Goal: Task Accomplishment & Management: Use online tool/utility

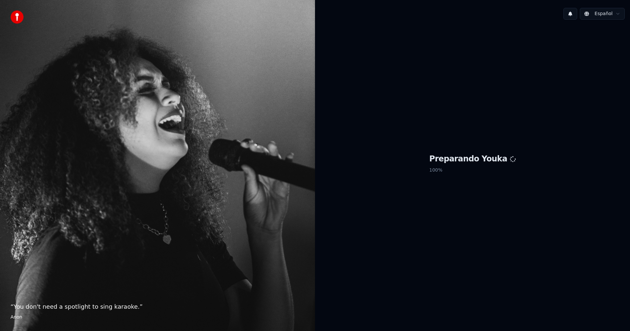
click at [40, 155] on div "“ You don't need a spotlight to sing karaoke. ” [PERSON_NAME]" at bounding box center [157, 165] width 315 height 331
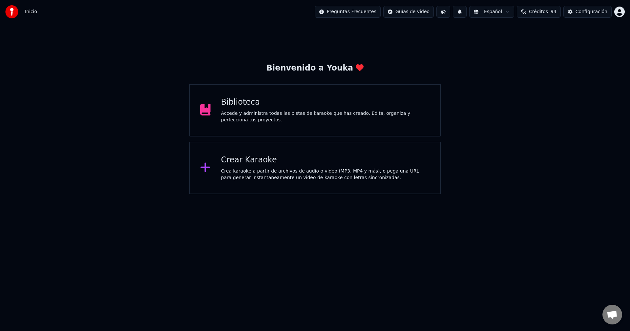
click at [288, 101] on div "Biblioteca" at bounding box center [325, 102] width 209 height 10
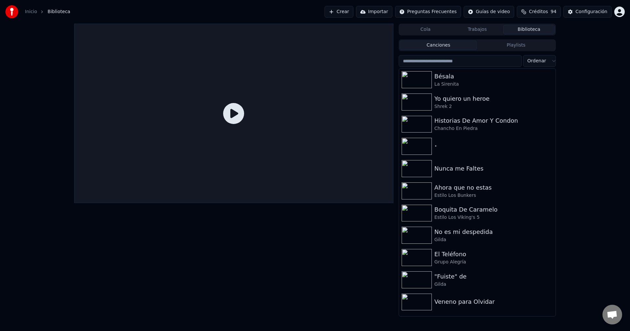
click at [353, 14] on button "Crear" at bounding box center [338, 12] width 29 height 12
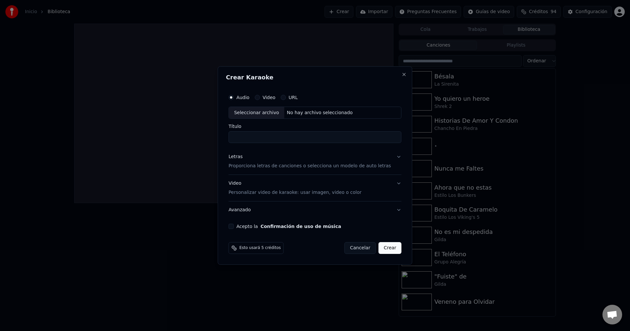
click at [271, 111] on div "Seleccionar archivo" at bounding box center [256, 113] width 55 height 12
drag, startPoint x: 252, startPoint y: 137, endPoint x: 200, endPoint y: 138, distance: 52.5
click at [200, 138] on body "**********" at bounding box center [315, 165] width 630 height 331
drag, startPoint x: 309, startPoint y: 136, endPoint x: 267, endPoint y: 140, distance: 42.1
click at [267, 140] on input "**********" at bounding box center [314, 137] width 173 height 12
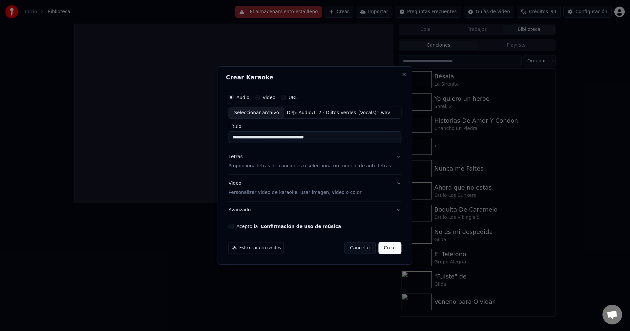
type input "**********"
click at [309, 158] on div "Letras Proporciona letras de canciones o selecciona un modelo de auto letras" at bounding box center [309, 162] width 162 height 16
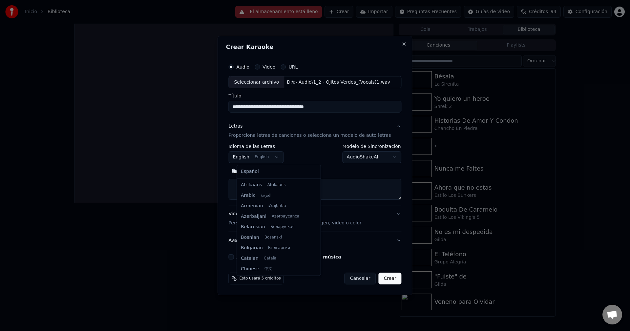
click at [269, 152] on body "**********" at bounding box center [315, 165] width 630 height 331
select select "**"
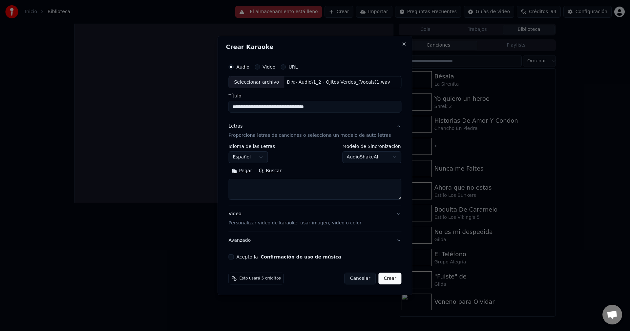
drag, startPoint x: 248, startPoint y: 166, endPoint x: 242, endPoint y: 171, distance: 8.4
click at [245, 168] on button "Pegar" at bounding box center [241, 171] width 27 height 10
type textarea "**********"
click at [243, 256] on div "Acepto la Confirmación de uso de música" at bounding box center [314, 256] width 173 height 5
click at [233, 256] on button "Acepto la Confirmación de uso de música" at bounding box center [230, 256] width 5 height 5
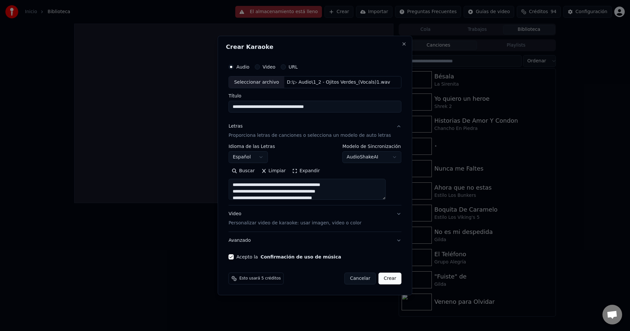
click at [387, 277] on button "Crear" at bounding box center [389, 278] width 23 height 12
select select
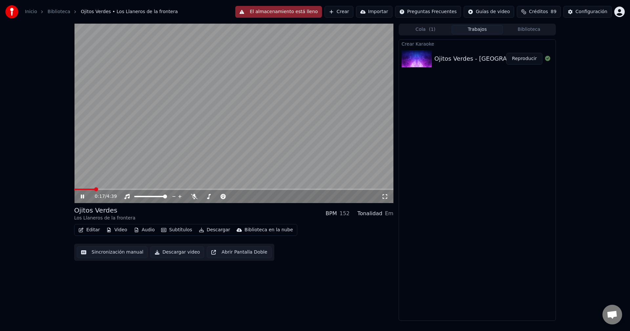
click at [126, 189] on span at bounding box center [233, 189] width 319 height 1
click at [212, 196] on span at bounding box center [213, 196] width 4 height 4
click at [146, 228] on button "Audio" at bounding box center [144, 229] width 26 height 9
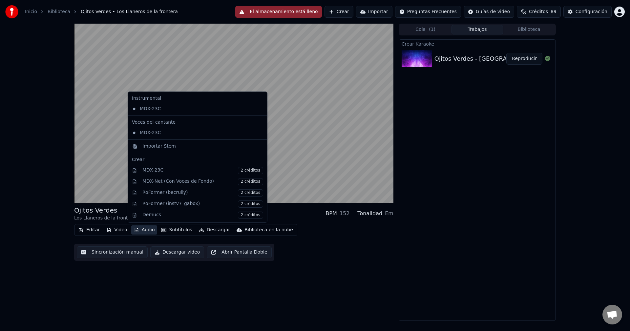
click at [143, 231] on button "Audio" at bounding box center [144, 229] width 26 height 9
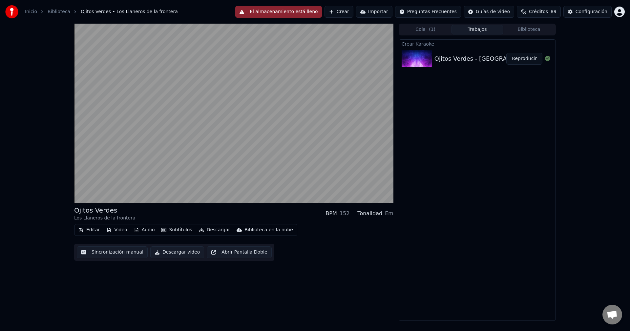
click at [143, 231] on button "Audio" at bounding box center [144, 229] width 26 height 9
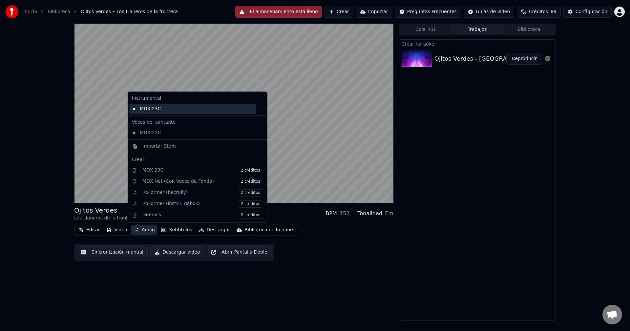
click at [158, 109] on div "MDX-23C" at bounding box center [192, 109] width 127 height 10
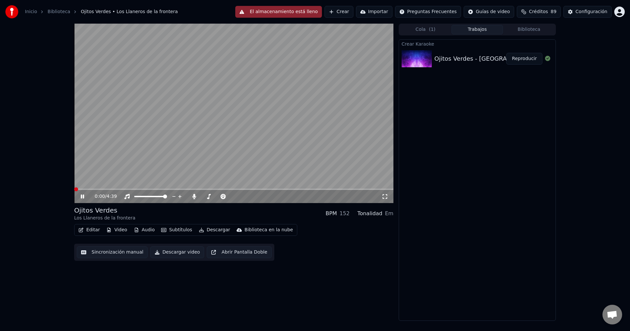
click at [141, 230] on button "Audio" at bounding box center [144, 229] width 26 height 9
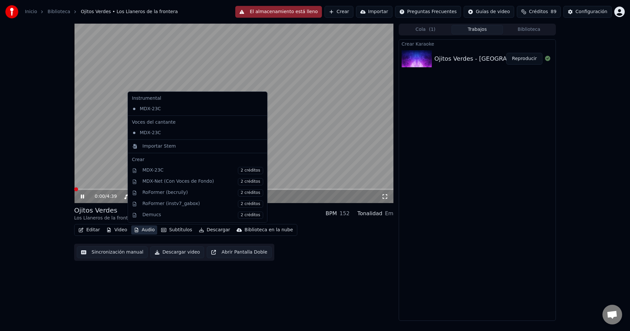
click at [244, 110] on div "MDX-23C" at bounding box center [197, 109] width 136 height 10
click at [258, 110] on icon at bounding box center [260, 108] width 5 height 5
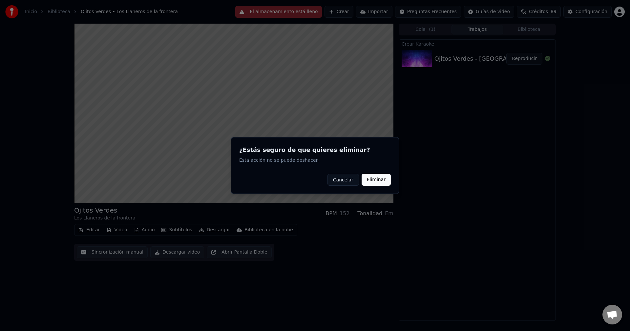
click at [384, 176] on button "Eliminar" at bounding box center [375, 180] width 29 height 12
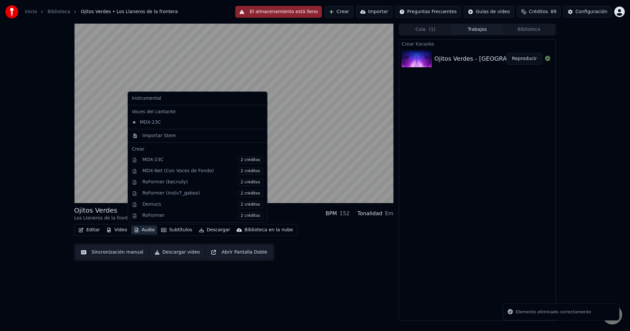
click at [150, 230] on button "Audio" at bounding box center [144, 229] width 26 height 9
click at [160, 138] on div "Importar Stem" at bounding box center [158, 135] width 33 height 7
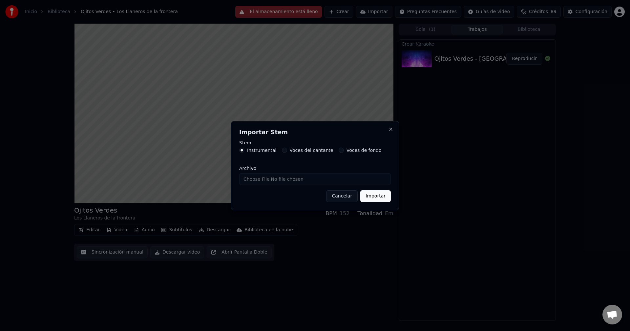
click at [303, 179] on input "Archivo" at bounding box center [314, 179] width 151 height 12
type input "**********"
click at [376, 198] on button "Importar" at bounding box center [375, 196] width 30 height 12
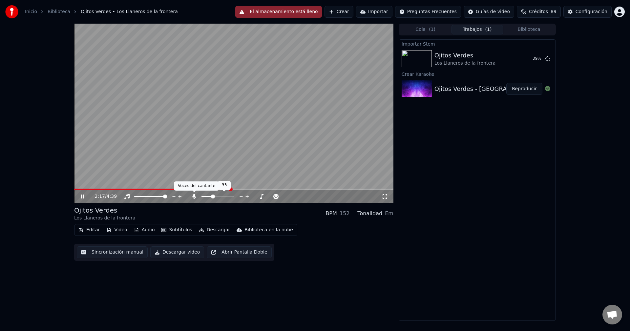
click at [195, 198] on icon at bounding box center [194, 196] width 4 height 5
click at [528, 51] on div "Ojitos Verdes Los Llaneros de la frontera Reproducir" at bounding box center [477, 59] width 156 height 22
click at [526, 56] on button "Reproducir" at bounding box center [524, 59] width 36 height 12
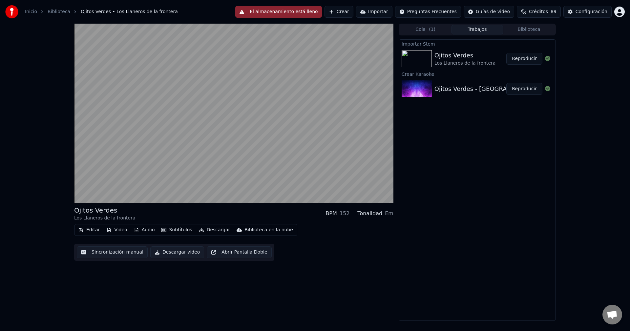
click at [121, 231] on button "Video" at bounding box center [117, 229] width 26 height 9
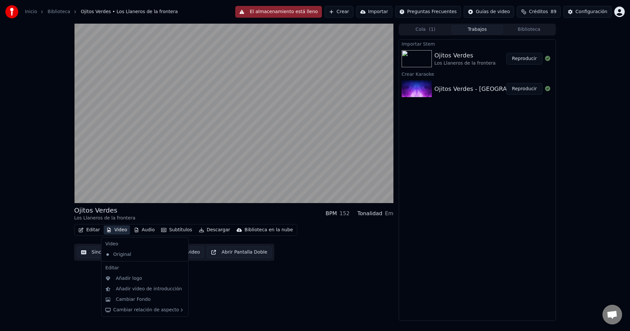
click at [121, 231] on button "Video" at bounding box center [117, 229] width 26 height 9
click at [115, 231] on button "Video" at bounding box center [117, 229] width 26 height 9
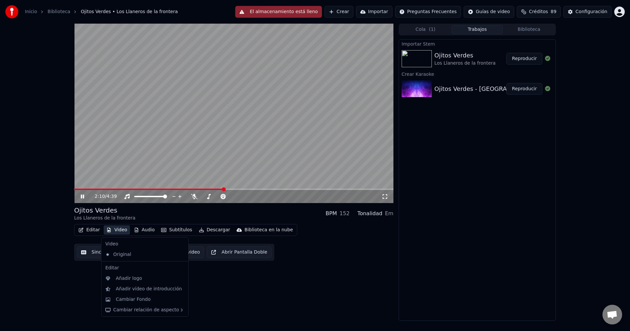
click at [44, 141] on div "2:10 / 4:39 Ojitos Verdes Los Llaneros de la frontera BPM 152 Tonalidad Em Edit…" at bounding box center [315, 172] width 630 height 297
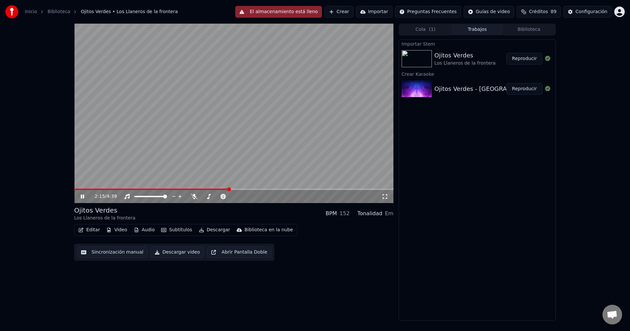
click at [83, 196] on icon at bounding box center [86, 196] width 15 height 5
click at [83, 196] on icon at bounding box center [82, 196] width 4 height 5
click at [83, 196] on icon at bounding box center [86, 196] width 15 height 5
click at [86, 198] on icon at bounding box center [86, 196] width 15 height 5
click at [294, 12] on button "El almacenamiento está lleno" at bounding box center [278, 12] width 86 height 12
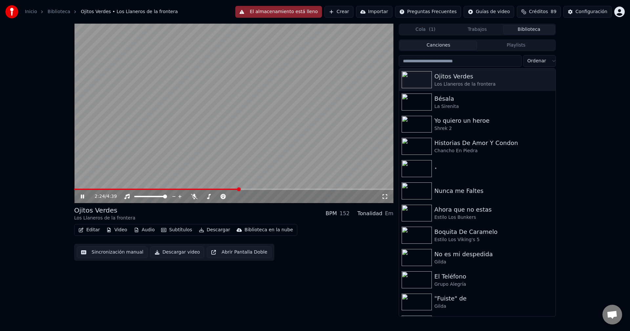
click at [534, 30] on button "Biblioteca" at bounding box center [529, 30] width 52 height 10
click at [546, 77] on icon "button" at bounding box center [549, 79] width 7 height 5
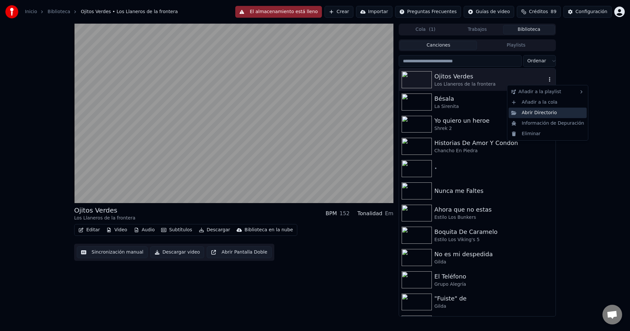
click at [553, 111] on div "Abrir Directorio" at bounding box center [547, 113] width 78 height 10
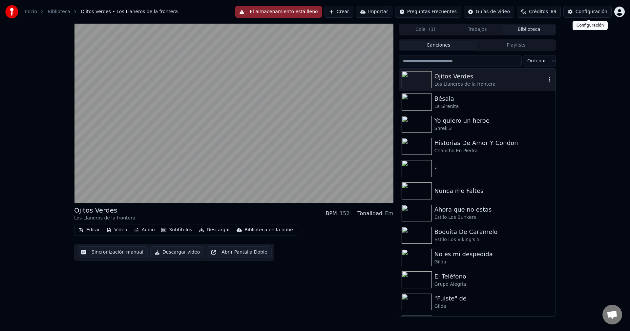
click at [589, 12] on div "Configuración" at bounding box center [591, 12] width 32 height 7
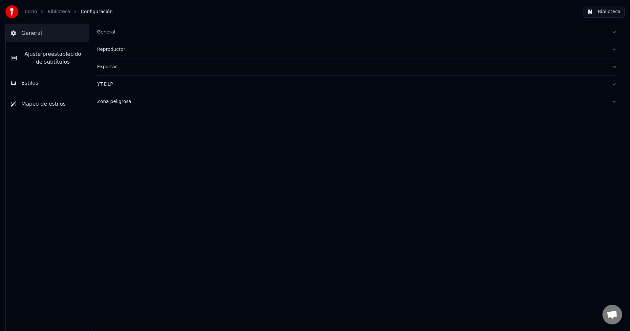
click at [126, 65] on div "Exportar" at bounding box center [351, 67] width 509 height 7
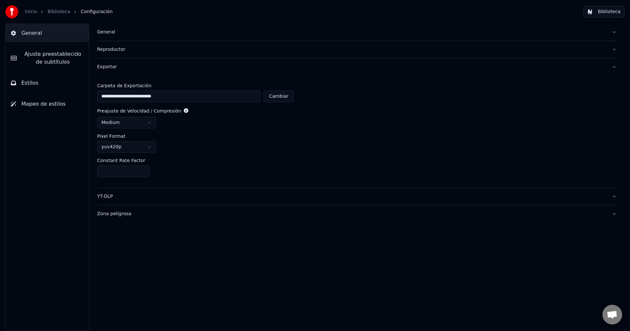
click at [281, 98] on button "Cambiar" at bounding box center [278, 96] width 30 height 12
type input "**********"
click at [113, 50] on div "Reproductor" at bounding box center [351, 49] width 509 height 7
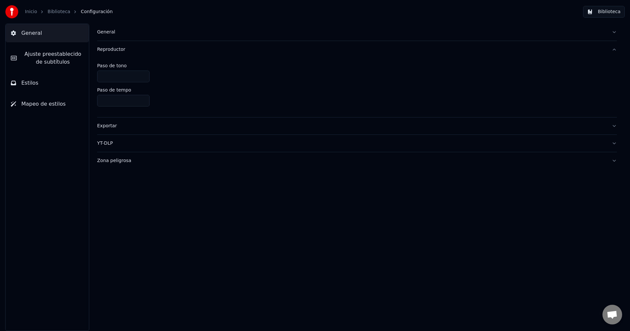
click at [121, 35] on div "General" at bounding box center [351, 32] width 509 height 7
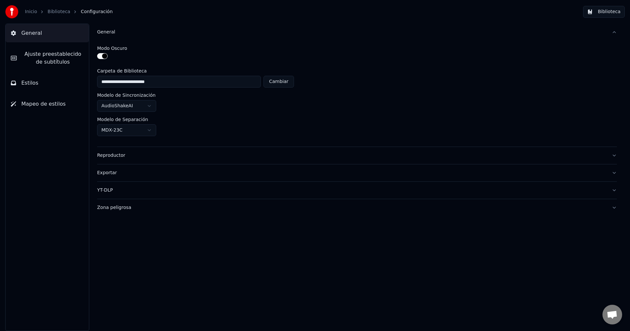
click at [277, 83] on button "Cambiar" at bounding box center [278, 82] width 30 height 12
click at [287, 84] on button "Cambiar" at bounding box center [278, 82] width 30 height 12
type input "**********"
click at [37, 7] on div "Inicio Biblioteca Configuración" at bounding box center [58, 11] width 107 height 13
click at [30, 13] on link "Inicio" at bounding box center [31, 12] width 12 height 7
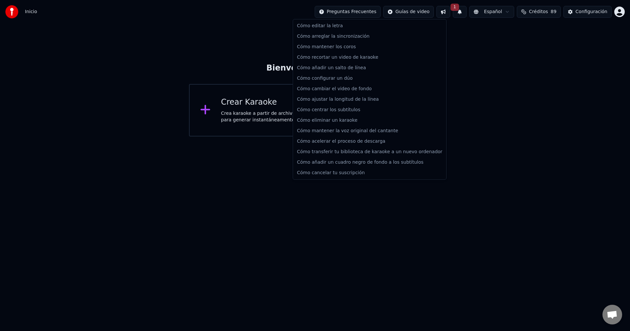
click at [360, 12] on html "Inicio Preguntas Frecuentes Guías de video 1 Español Créditos 89 Configuración …" at bounding box center [315, 68] width 630 height 136
click at [479, 45] on html "Inicio Preguntas Frecuentes Guías de video 1 Español Créditos 89 Configuración …" at bounding box center [315, 68] width 630 height 136
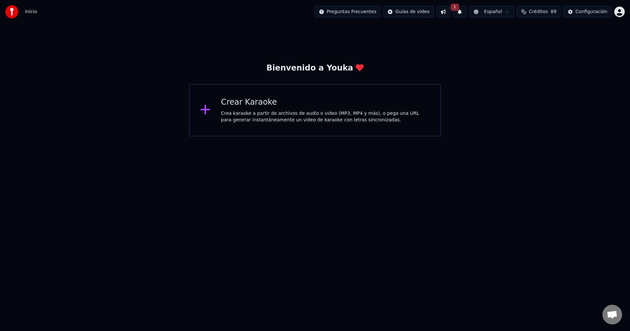
click at [356, 8] on html "Inicio Preguntas Frecuentes Guías de video 1 Español Créditos 89 Configuración …" at bounding box center [315, 68] width 630 height 136
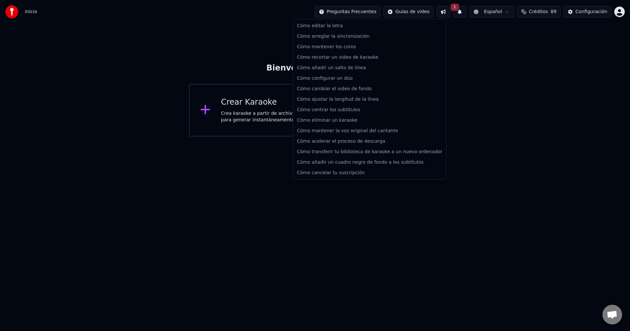
click at [510, 53] on html "Inicio Preguntas Frecuentes Guías de video 1 Español Créditos 89 Configuración …" at bounding box center [315, 68] width 630 height 136
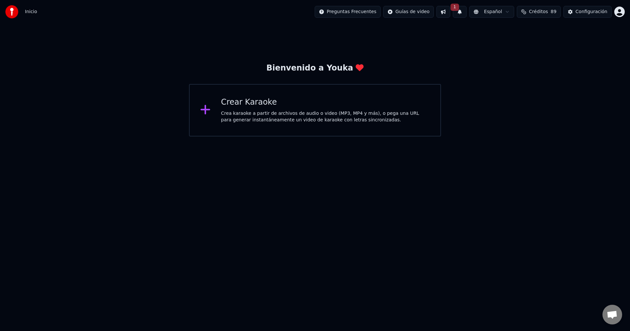
click at [307, 99] on div "Crear Karaoke" at bounding box center [325, 102] width 209 height 10
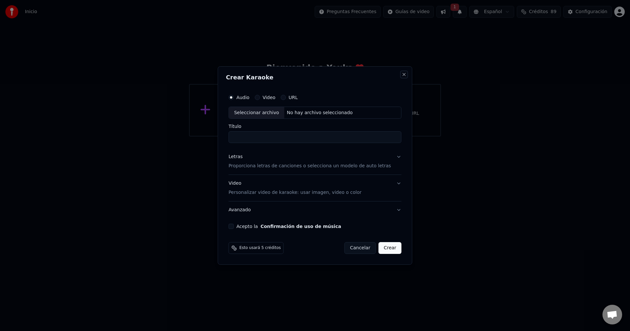
click at [401, 76] on button "Close" at bounding box center [403, 74] width 5 height 5
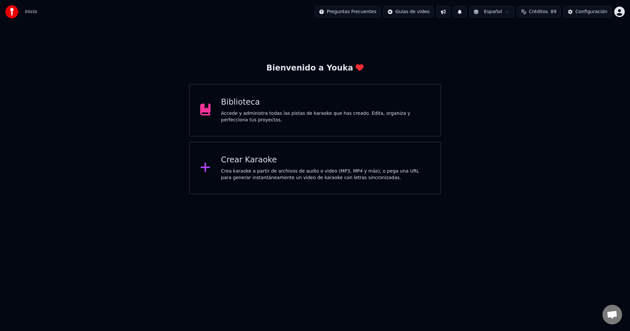
click at [318, 117] on div "Accede y administra todas las pistas de karaoke que has creado. Edita, organiza…" at bounding box center [325, 116] width 209 height 13
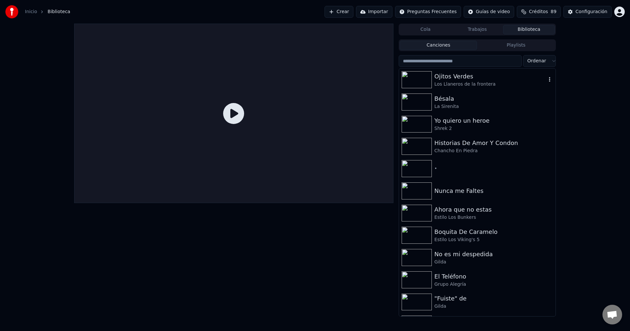
click at [490, 71] on div "Ojitos Verdes Los Llaneros de la frontera" at bounding box center [477, 80] width 156 height 22
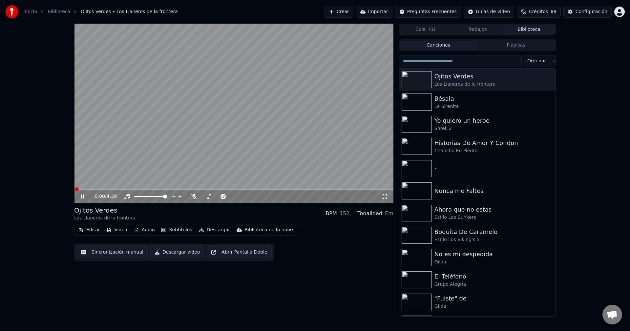
click at [82, 197] on icon at bounding box center [82, 196] width 3 height 4
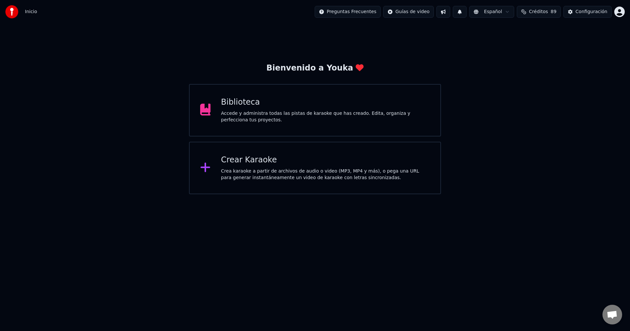
click at [321, 99] on div "Biblioteca" at bounding box center [325, 102] width 209 height 10
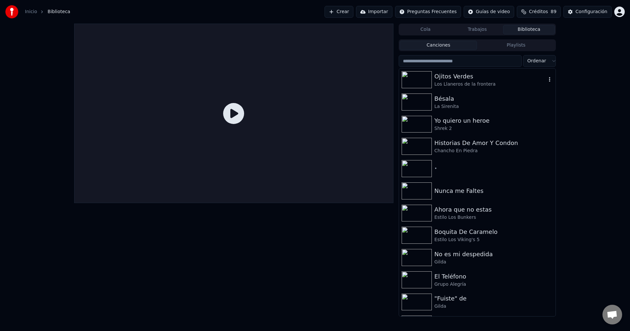
click at [444, 81] on div "Los Llaneros de la frontera" at bounding box center [490, 84] width 112 height 7
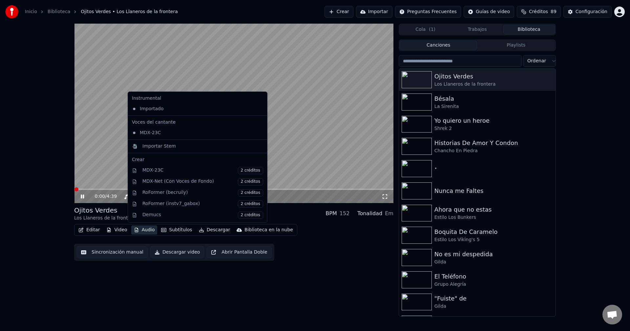
click at [147, 230] on button "Audio" at bounding box center [144, 229] width 26 height 9
click at [180, 108] on div "Importado" at bounding box center [192, 109] width 127 height 10
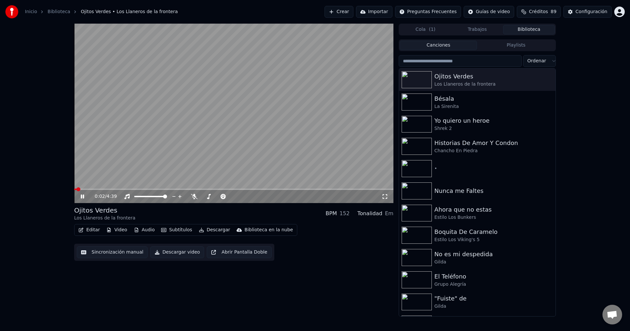
click at [148, 229] on button "Audio" at bounding box center [144, 229] width 26 height 9
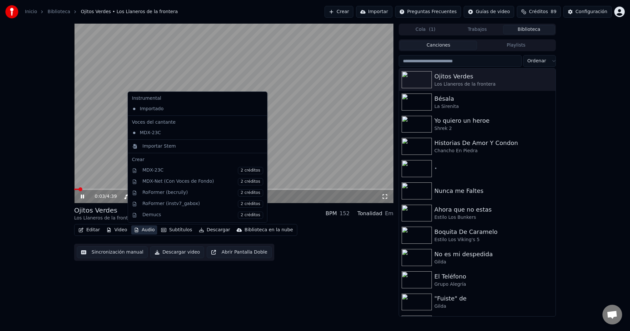
click at [252, 108] on div "Instrumental Importado Voces del cantante MDX-23C Importar Stem Crear MDX-23C 2…" at bounding box center [198, 156] width 140 height 131
click at [258, 108] on icon at bounding box center [261, 108] width 7 height 5
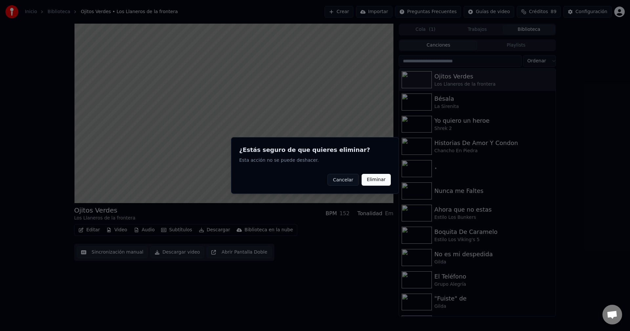
click at [377, 179] on button "Eliminar" at bounding box center [375, 180] width 29 height 12
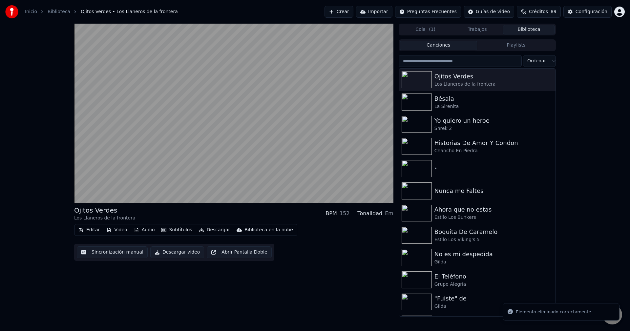
click at [143, 231] on button "Audio" at bounding box center [144, 229] width 26 height 9
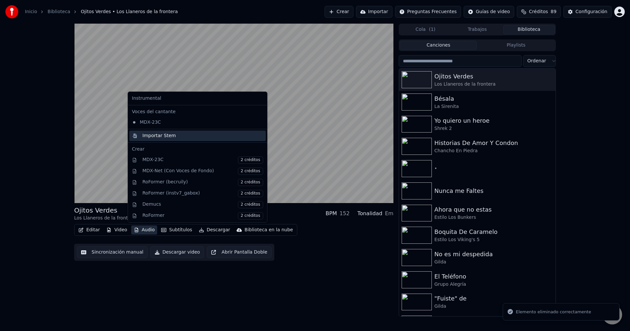
click at [179, 139] on div "Importar Stem" at bounding box center [197, 135] width 136 height 10
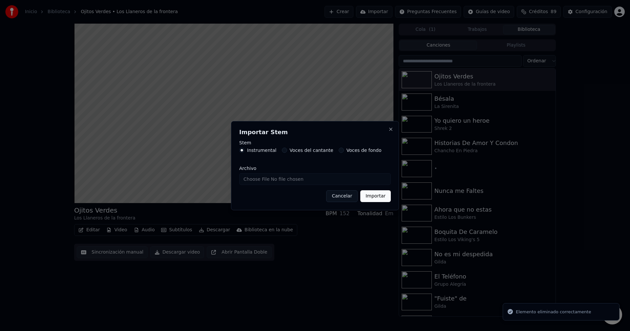
click at [297, 180] on input "Archivo" at bounding box center [314, 179] width 151 height 12
type input "**********"
click at [367, 196] on button "Importar" at bounding box center [375, 196] width 30 height 12
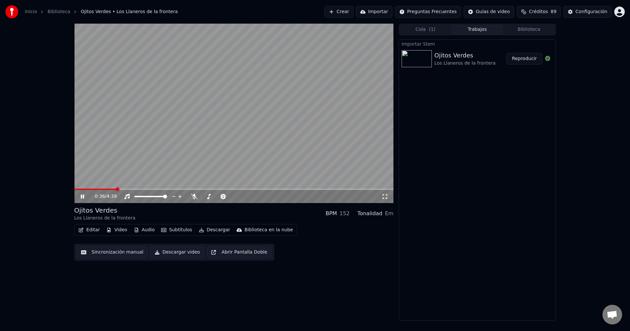
click at [523, 56] on button "Reproducir" at bounding box center [524, 59] width 36 height 12
click at [111, 230] on button "Video" at bounding box center [117, 229] width 26 height 9
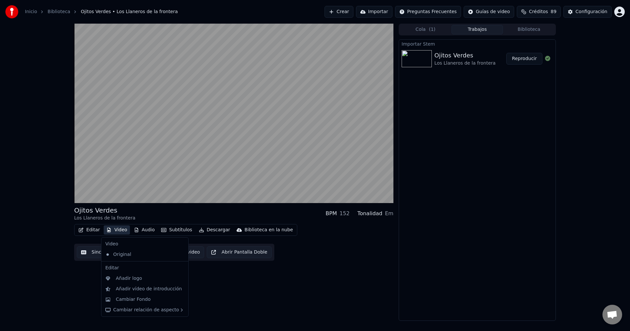
click at [111, 230] on button "Video" at bounding box center [117, 229] width 26 height 9
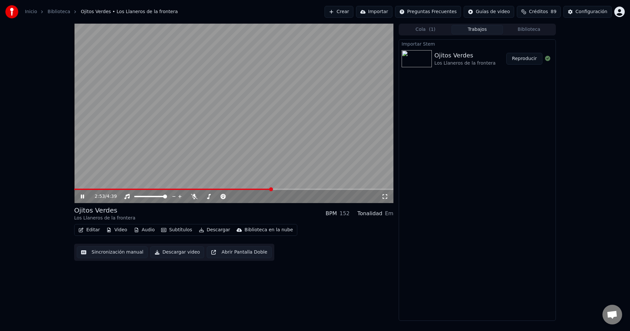
click at [52, 165] on div "2:53 / 4:39 Ojitos Verdes Los Llaneros de la frontera BPM 152 Tonalidad Em Edit…" at bounding box center [315, 172] width 630 height 297
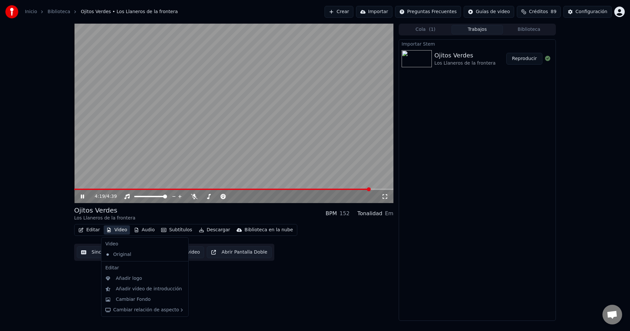
click at [117, 230] on button "Video" at bounding box center [117, 229] width 26 height 9
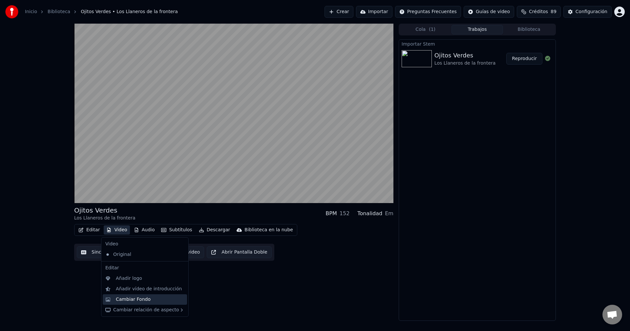
click at [134, 300] on div "Cambiar Fondo" at bounding box center [133, 299] width 35 height 7
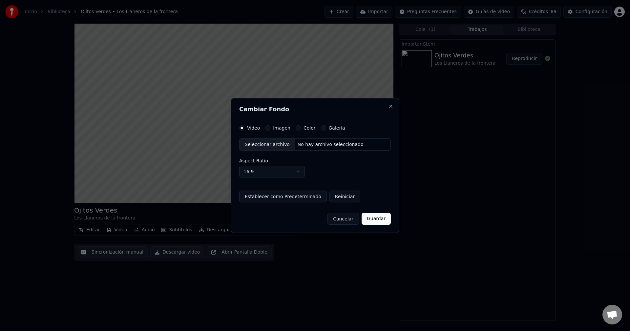
click at [270, 127] on div "Imagen" at bounding box center [277, 127] width 25 height 5
click at [268, 127] on button "Imagen" at bounding box center [267, 127] width 5 height 5
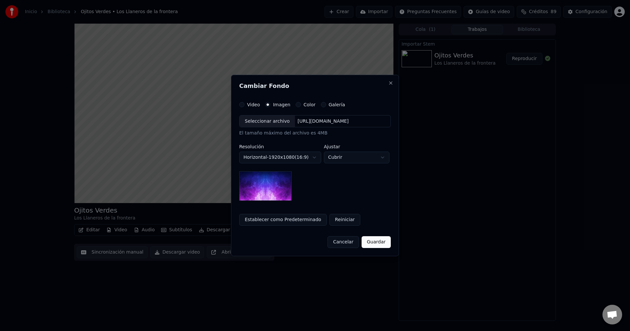
click at [309, 158] on body "**********" at bounding box center [315, 165] width 630 height 331
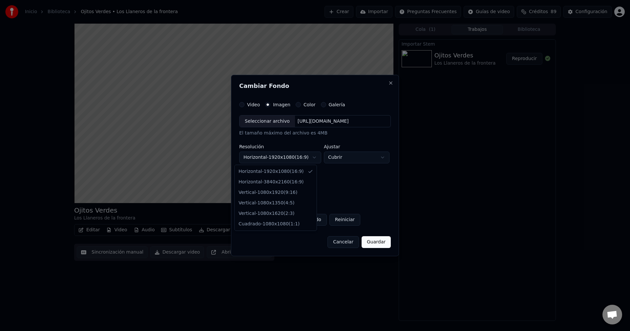
select select "*********"
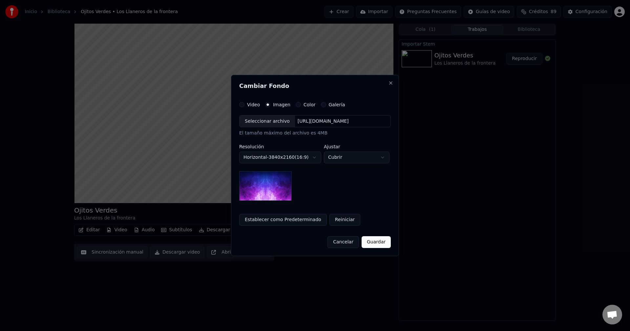
click at [260, 179] on img at bounding box center [265, 186] width 52 height 30
click at [268, 120] on div "Seleccionar archivo" at bounding box center [266, 121] width 55 height 12
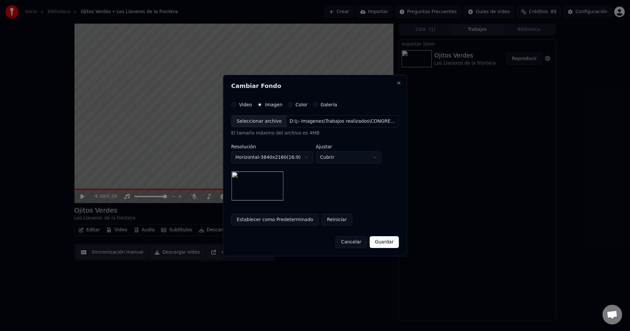
click at [387, 238] on button "Guardar" at bounding box center [383, 242] width 29 height 12
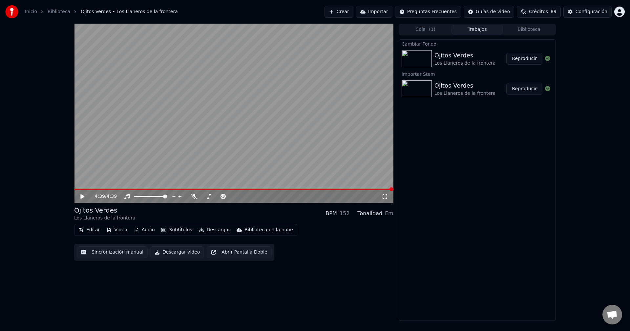
click at [513, 57] on button "Reproducir" at bounding box center [524, 59] width 36 height 12
click at [87, 188] on video at bounding box center [233, 113] width 319 height 179
click at [89, 189] on div "0:04 / 4:39" at bounding box center [233, 113] width 319 height 179
click at [89, 190] on span at bounding box center [233, 189] width 319 height 1
click at [99, 190] on span at bounding box center [233, 189] width 319 height 1
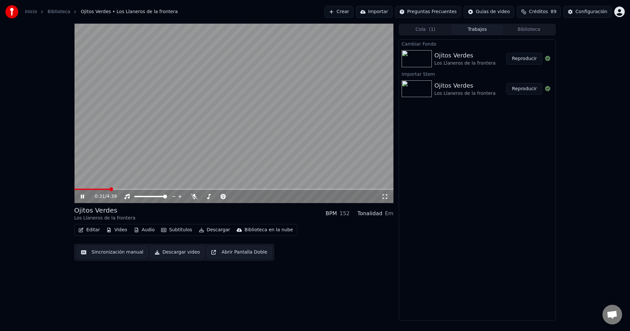
click at [109, 190] on span at bounding box center [233, 189] width 319 height 1
click at [115, 190] on span at bounding box center [233, 189] width 319 height 1
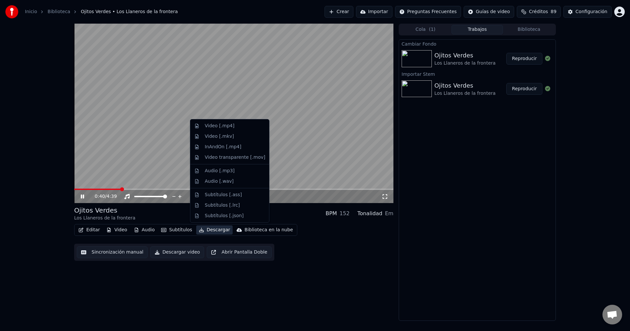
click at [204, 230] on button "Descargar" at bounding box center [214, 229] width 37 height 9
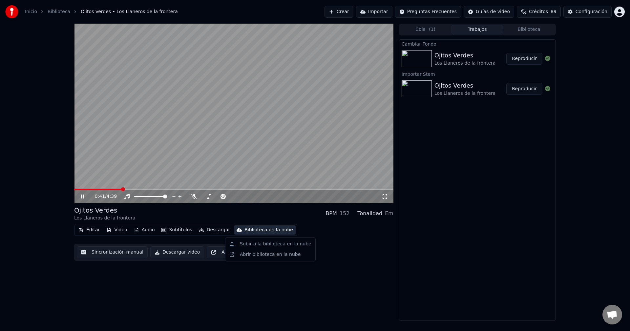
click at [322, 246] on div "Editar Video Audio Subtítulos Descargar Biblioteca en la nube Sincronización ma…" at bounding box center [233, 242] width 319 height 37
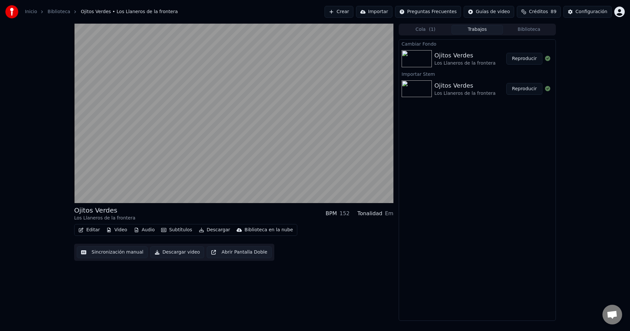
click at [170, 229] on button "Subtítulos" at bounding box center [176, 229] width 36 height 9
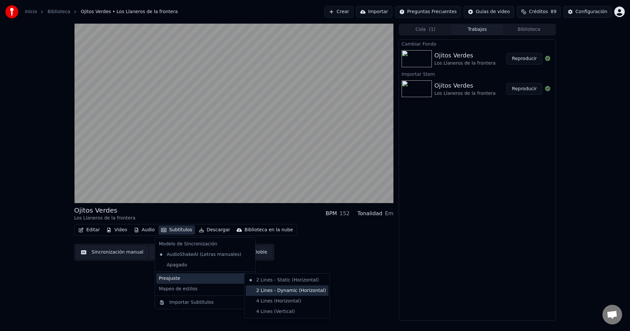
click at [265, 289] on div "2 Lines - Dynamic (Horizontal)" at bounding box center [287, 290] width 83 height 10
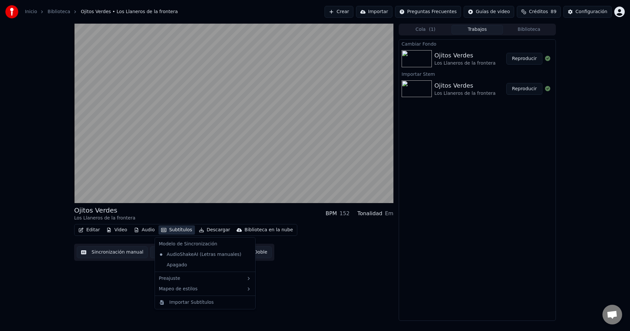
click at [178, 229] on button "Subtítulos" at bounding box center [176, 229] width 36 height 9
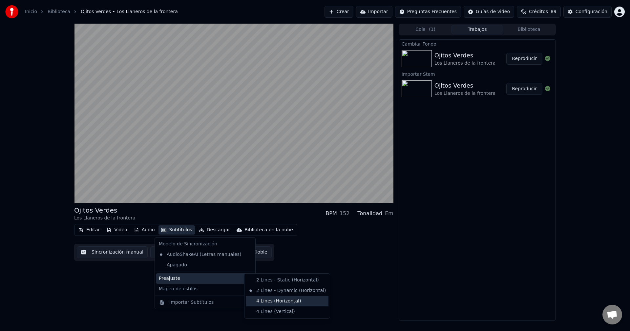
click at [280, 300] on div "4 Lines (Horizontal)" at bounding box center [287, 301] width 83 height 10
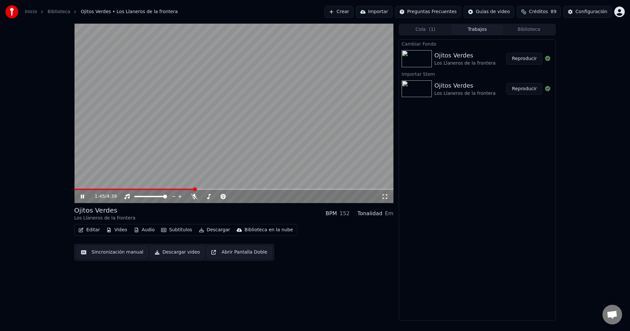
click at [82, 195] on icon at bounding box center [86, 196] width 15 height 5
click at [137, 233] on button "Audio" at bounding box center [144, 229] width 26 height 9
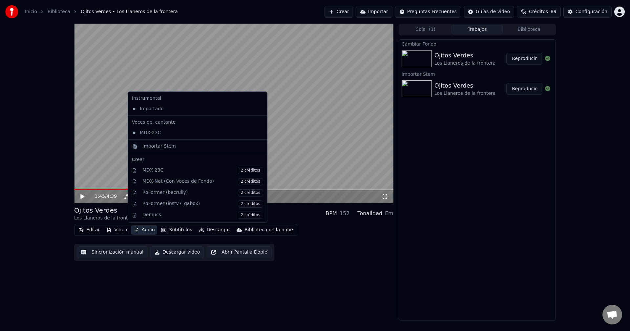
click at [258, 110] on icon at bounding box center [261, 108] width 7 height 5
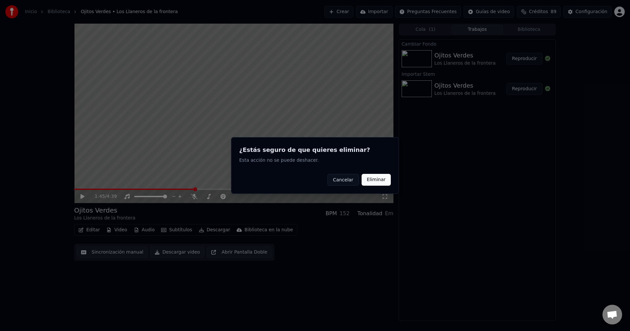
click at [380, 175] on button "Eliminar" at bounding box center [375, 180] width 29 height 12
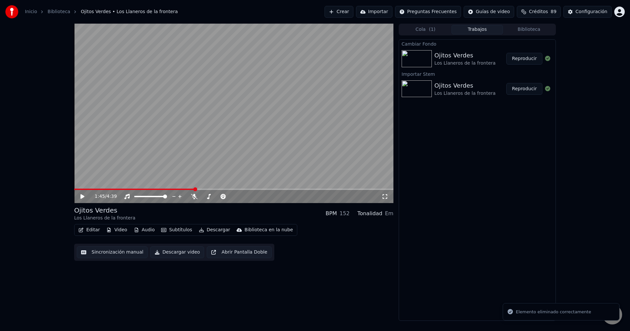
click at [142, 228] on button "Audio" at bounding box center [144, 229] width 26 height 9
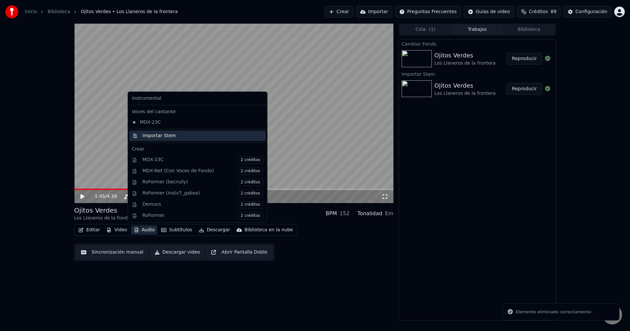
click at [175, 139] on div "Importar Stem" at bounding box center [202, 135] width 121 height 7
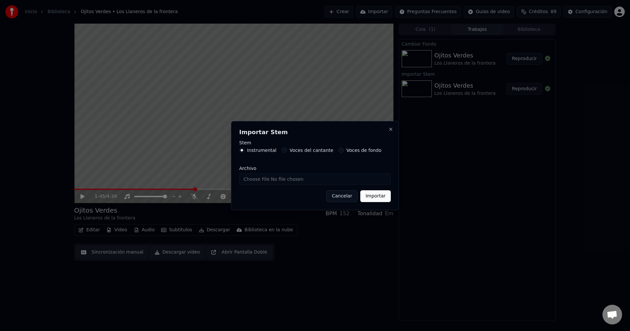
click at [302, 176] on input "Archivo" at bounding box center [314, 179] width 151 height 12
type input "**********"
click at [373, 196] on button "Importar" at bounding box center [375, 196] width 30 height 12
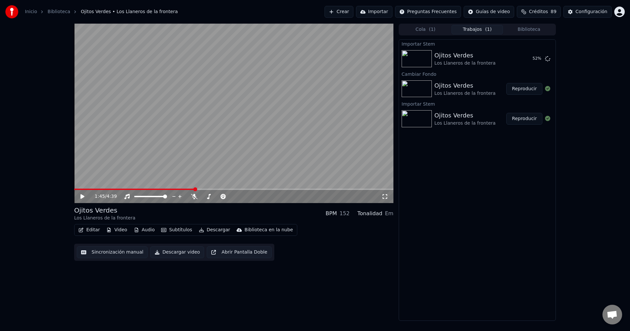
click at [588, 127] on div "1:45 / 4:39 Ojitos Verdes Los Llaneros de la frontera BPM 152 Tonalidad Em Edit…" at bounding box center [315, 172] width 630 height 297
click at [529, 59] on button "Reproducir" at bounding box center [524, 59] width 36 height 12
click at [75, 188] on span at bounding box center [77, 189] width 4 height 4
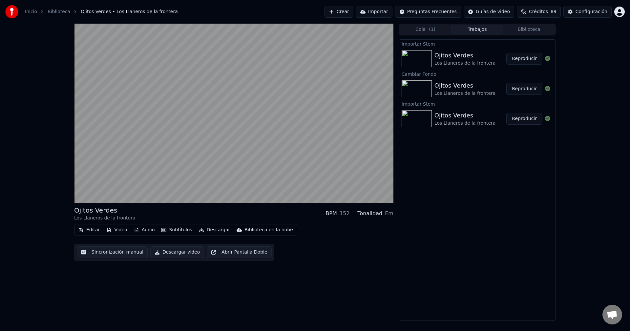
click at [173, 286] on div "Ojitos Verdes Los Llaneros de la frontera BPM 152 Tonalidad Em Editar Video Aud…" at bounding box center [233, 172] width 319 height 297
click at [431, 225] on div "Importar Stem Ojitos Verdes Los Llaneros de la frontera Reproducir Cambiar Fond…" at bounding box center [476, 179] width 157 height 281
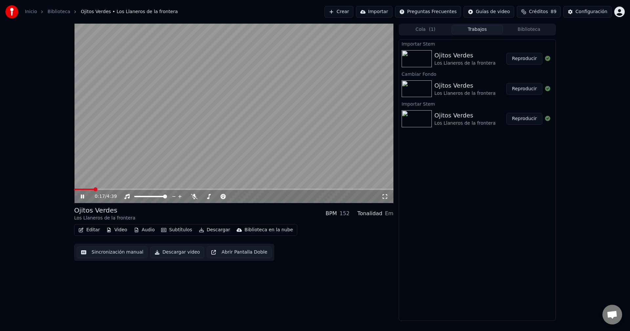
click at [84, 195] on icon at bounding box center [82, 196] width 3 height 4
click at [76, 199] on div "0:20 / 4:39" at bounding box center [233, 196] width 319 height 13
click at [79, 198] on div "0:20 / 4:39" at bounding box center [234, 196] width 314 height 7
click at [81, 196] on icon at bounding box center [82, 196] width 4 height 5
click at [445, 167] on div "Importar Stem Ojitos Verdes Los Llaneros de la frontera Reproducir Cambiar Fond…" at bounding box center [476, 179] width 157 height 281
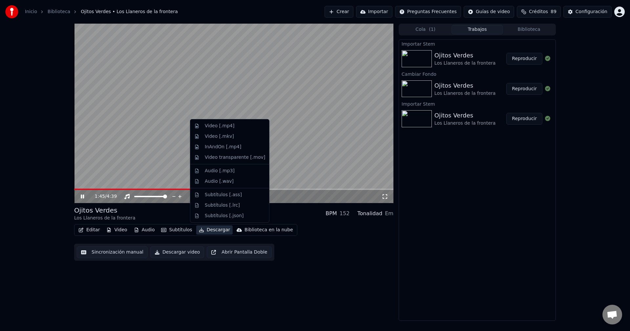
click at [214, 230] on button "Descargar" at bounding box center [214, 229] width 37 height 9
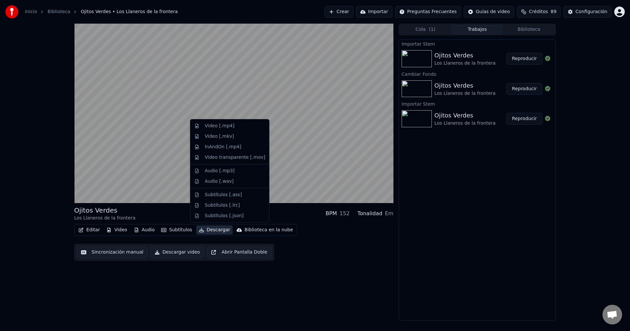
click at [180, 251] on button "Descargar video" at bounding box center [177, 252] width 54 height 12
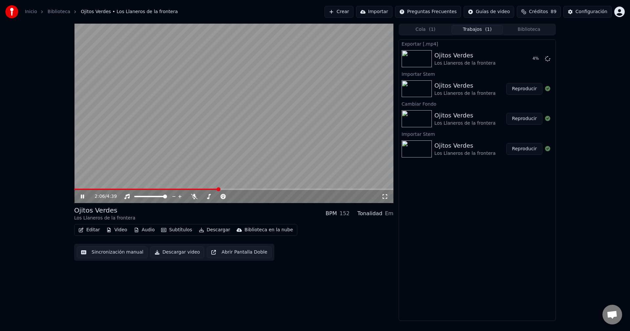
click at [209, 108] on video at bounding box center [233, 113] width 319 height 179
click at [210, 197] on div at bounding box center [223, 196] width 53 height 7
click at [211, 195] on div at bounding box center [223, 196] width 53 height 7
click at [211, 197] on span at bounding box center [217, 196] width 33 height 1
click at [205, 189] on span at bounding box center [146, 189] width 144 height 1
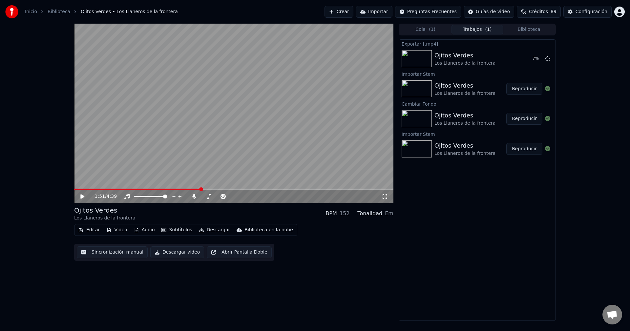
click at [199, 189] on span at bounding box center [137, 189] width 127 height 1
click at [205, 189] on span at bounding box center [233, 189] width 319 height 1
click at [231, 195] on span at bounding box center [232, 196] width 4 height 4
click at [234, 196] on span at bounding box center [217, 196] width 33 height 1
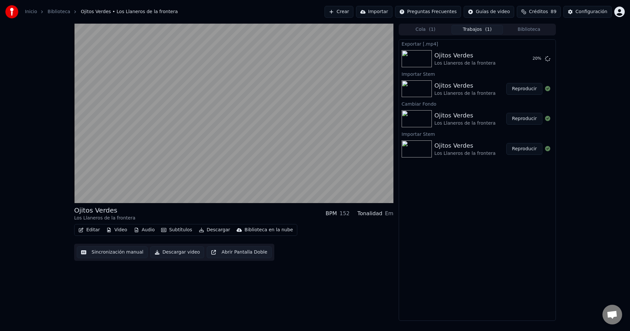
click at [439, 249] on div "Exportar [.mp4] Ojitos Verdes Los Llaneros de la frontera 20 % Importar Stem Oj…" at bounding box center [476, 179] width 157 height 281
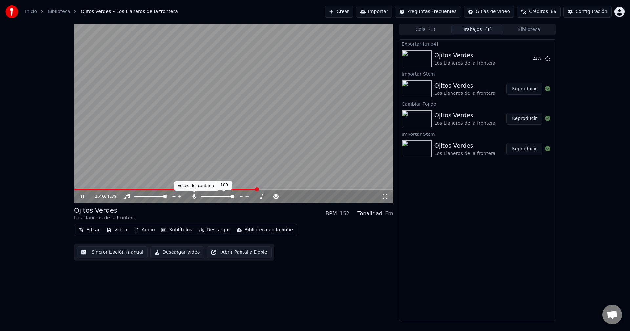
click at [195, 196] on icon at bounding box center [194, 196] width 4 height 5
click at [161, 197] on span at bounding box center [147, 196] width 27 height 1
drag, startPoint x: 215, startPoint y: 198, endPoint x: 224, endPoint y: 197, distance: 9.2
click at [224, 197] on div at bounding box center [223, 196] width 53 height 7
click at [224, 196] on span at bounding box center [217, 196] width 33 height 1
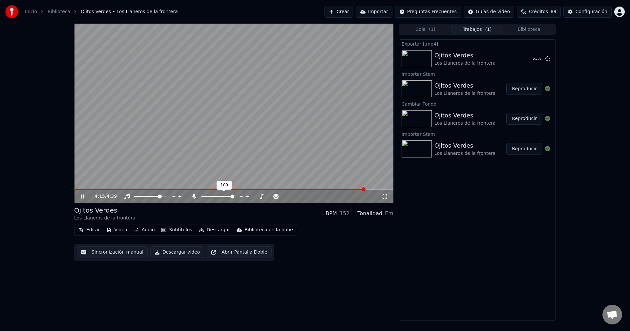
click at [234, 196] on span at bounding box center [232, 196] width 4 height 4
click at [196, 196] on icon at bounding box center [194, 196] width 7 height 5
click at [80, 196] on icon at bounding box center [86, 196] width 15 height 5
click at [518, 60] on button "Mostrar" at bounding box center [527, 59] width 29 height 12
